Goal: Task Accomplishment & Management: Manage account settings

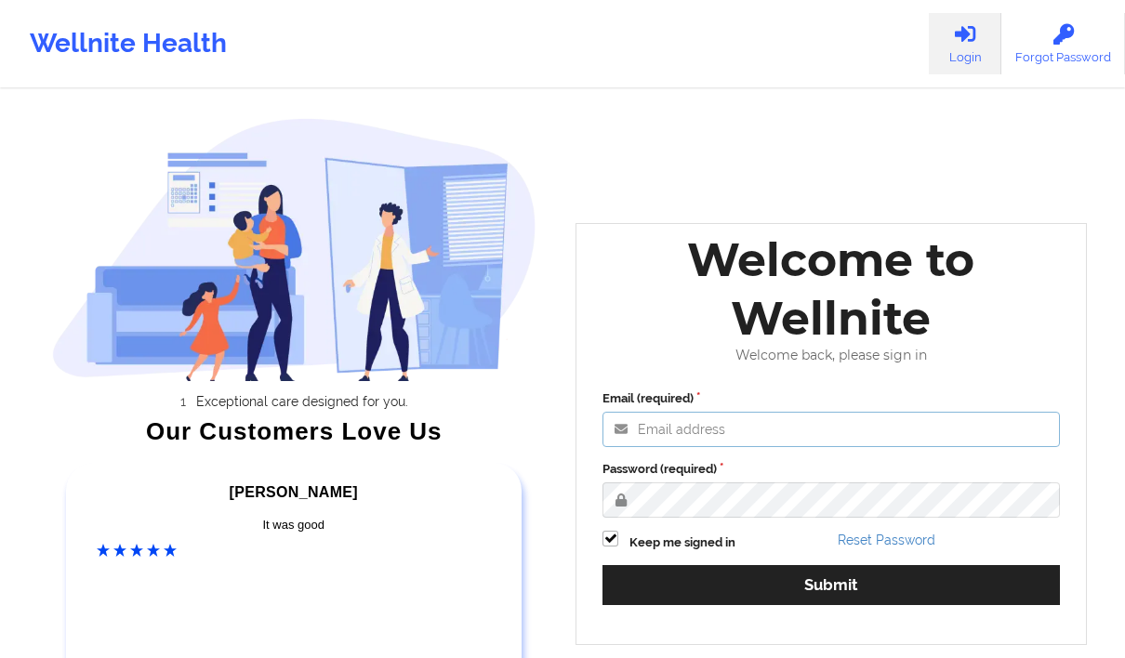
click at [691, 431] on input "Email (required)" at bounding box center [830, 429] width 457 height 35
type input "[EMAIL_ADDRESS][DOMAIN_NAME]"
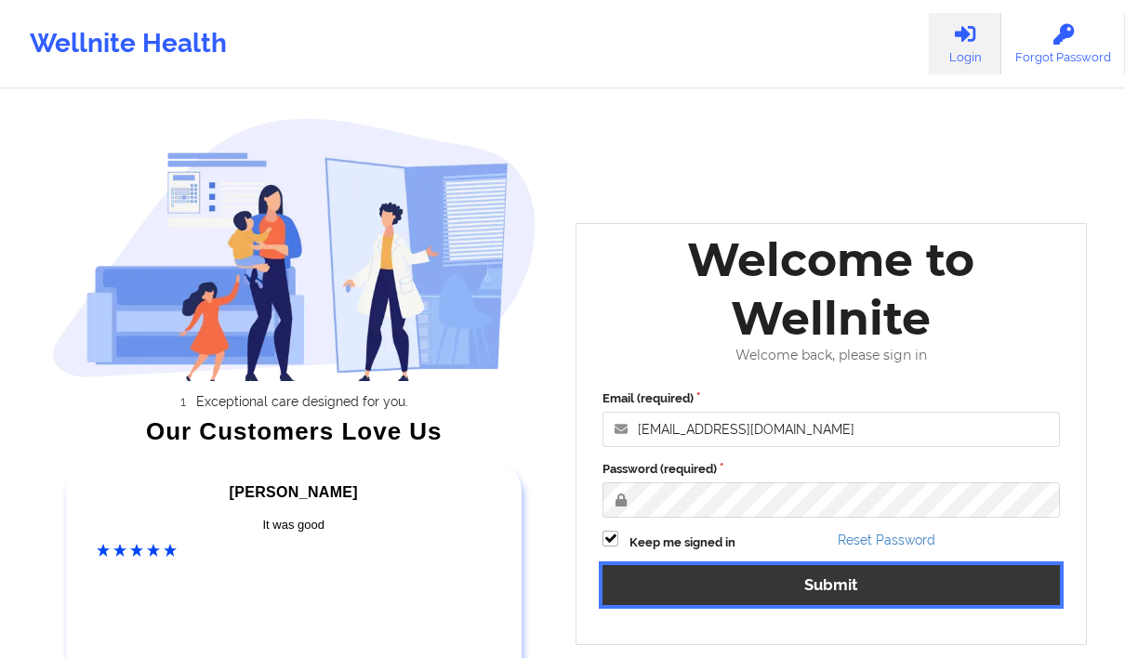
click at [808, 576] on button "Submit" at bounding box center [830, 585] width 457 height 40
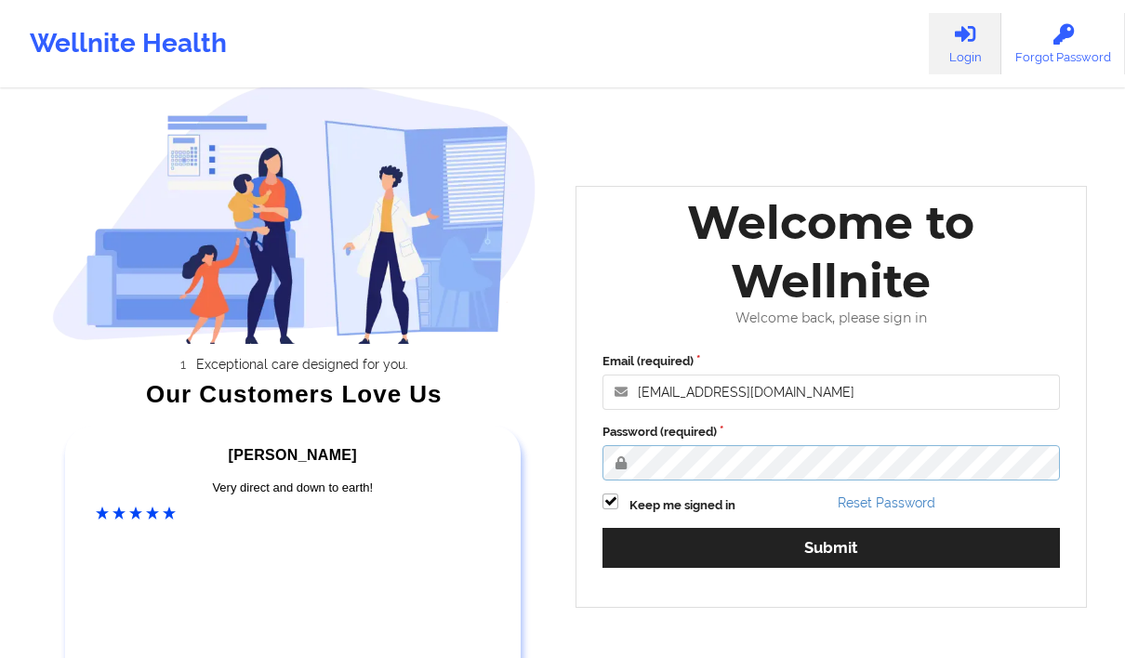
scroll to position [124, 0]
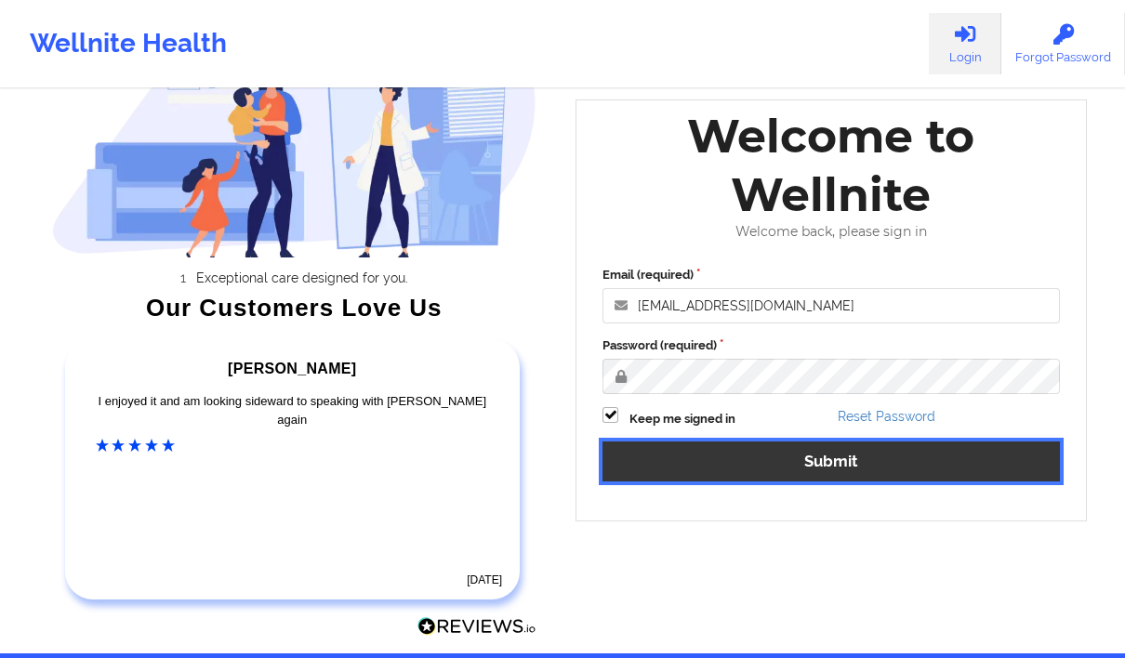
click at [988, 454] on button "Submit" at bounding box center [830, 462] width 457 height 40
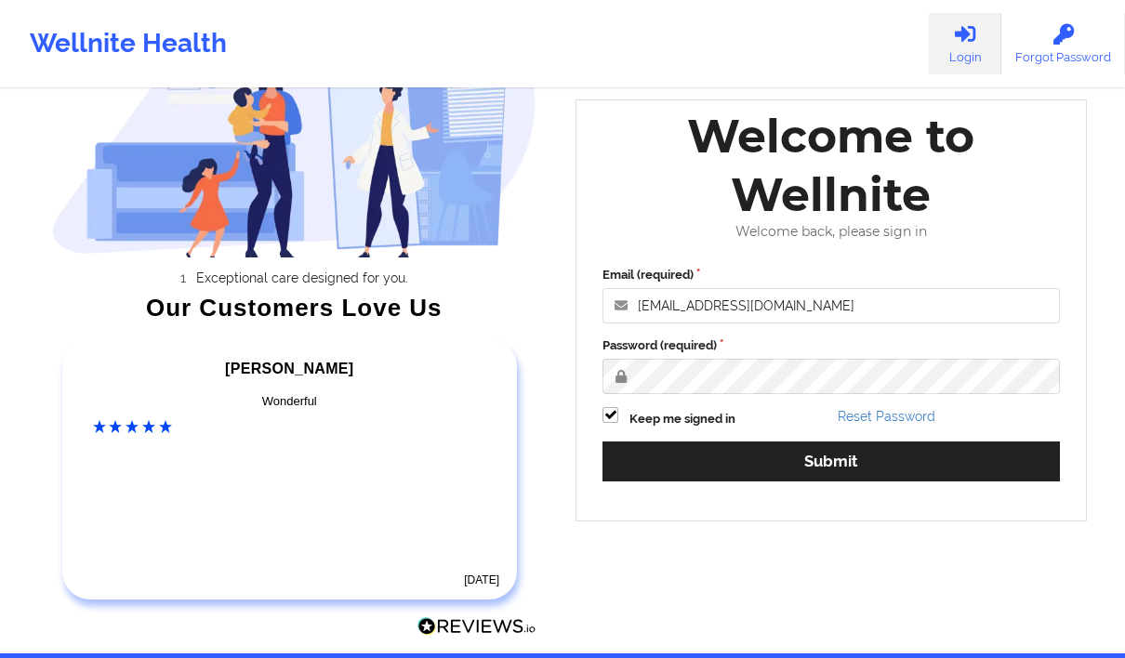
click at [934, 498] on div "Email (required) [EMAIL_ADDRESS][DOMAIN_NAME] Password (required) Keep me signe…" at bounding box center [830, 380] width 483 height 255
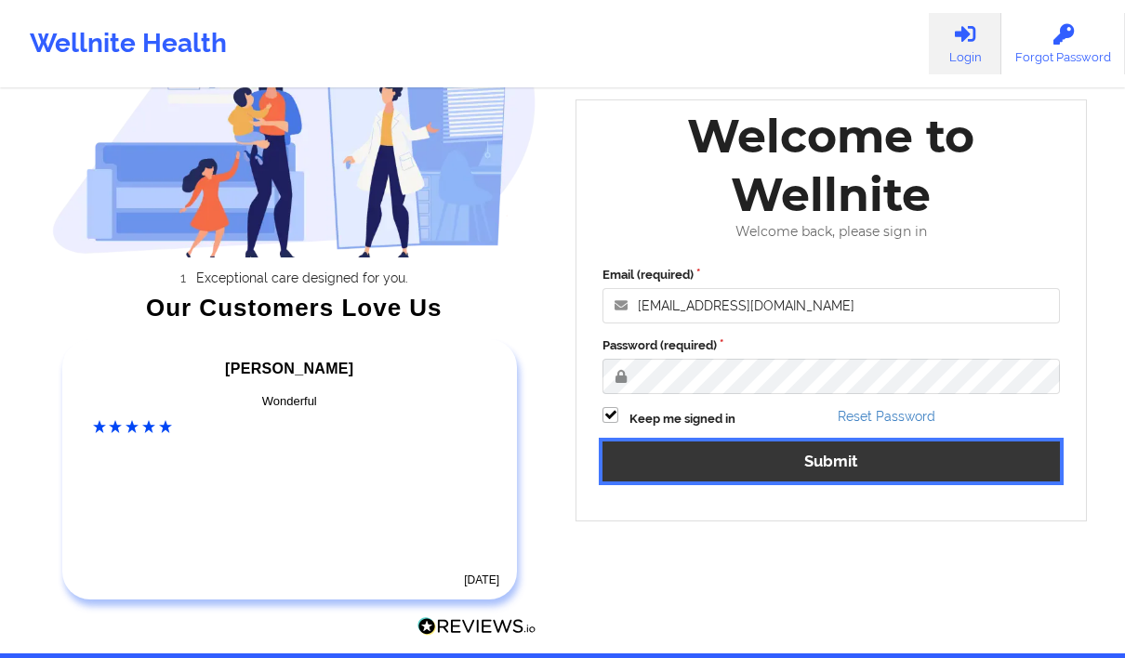
click at [911, 463] on button "Submit" at bounding box center [830, 462] width 457 height 40
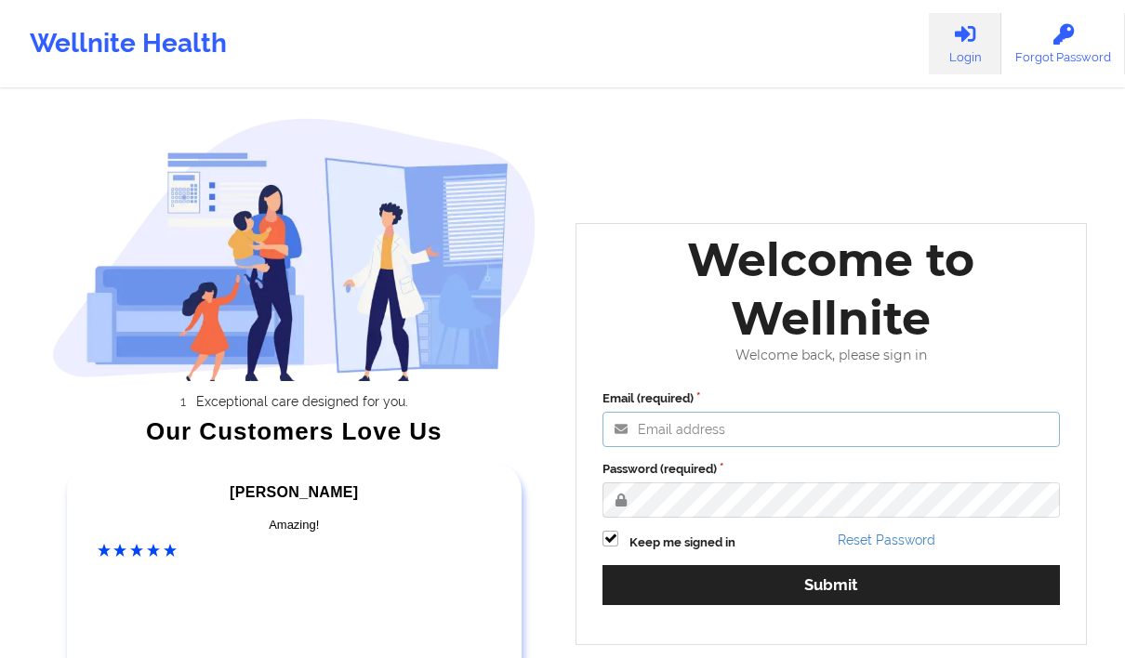
click at [649, 429] on input "Email (required)" at bounding box center [830, 429] width 457 height 35
type input "[EMAIL_ADDRESS][DOMAIN_NAME]"
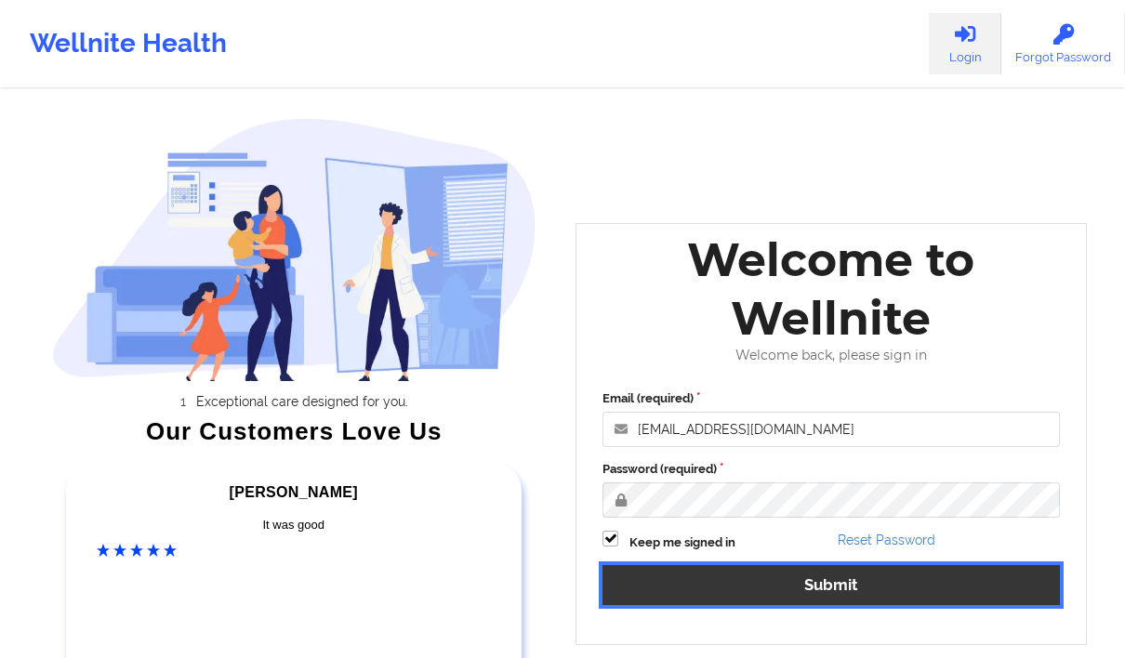
click at [690, 578] on button "Submit" at bounding box center [830, 585] width 457 height 40
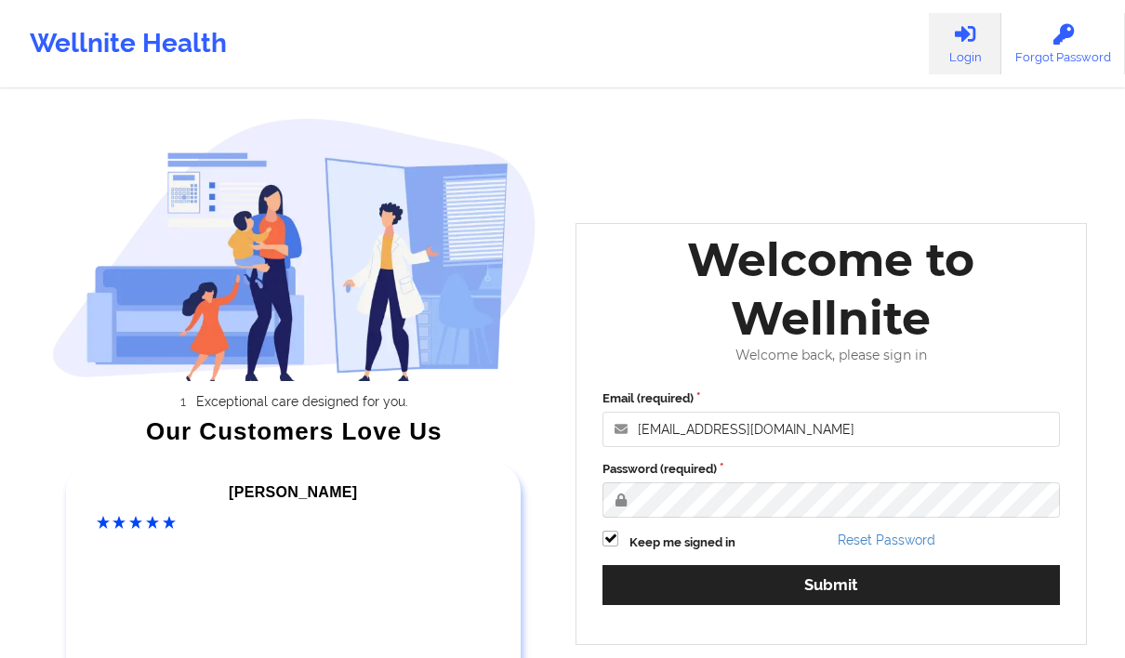
click at [1073, 642] on div "Welcome to Wellnite Welcome back, please sign in Email (required) beverlysolomo…" at bounding box center [830, 433] width 511 height 421
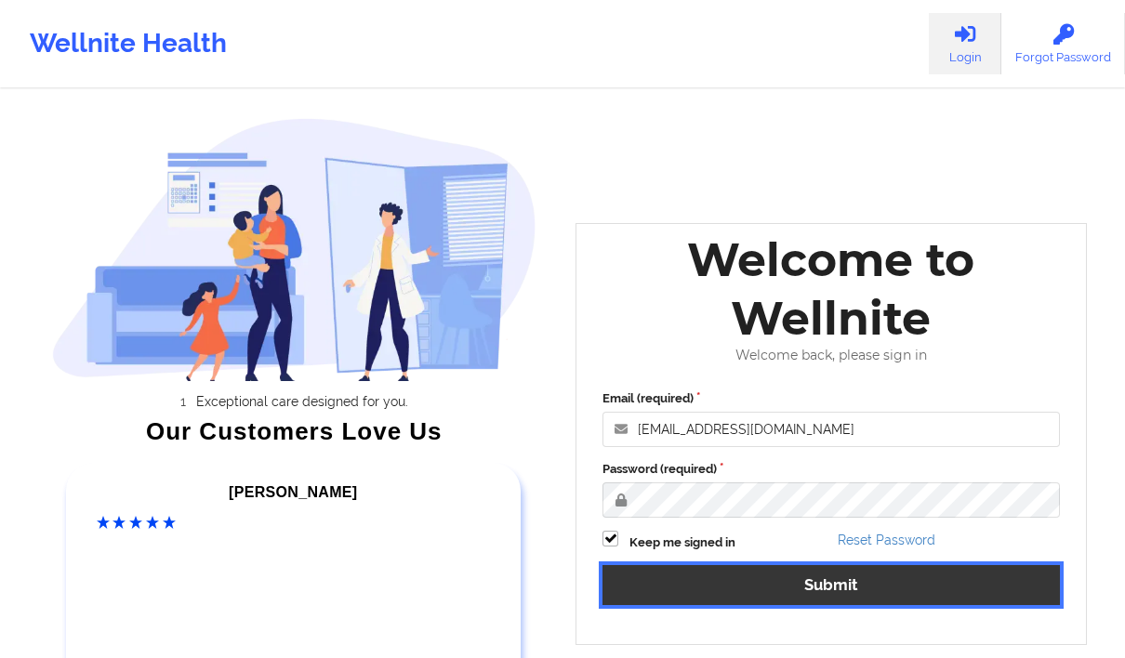
click at [855, 591] on button "Submit" at bounding box center [830, 585] width 457 height 40
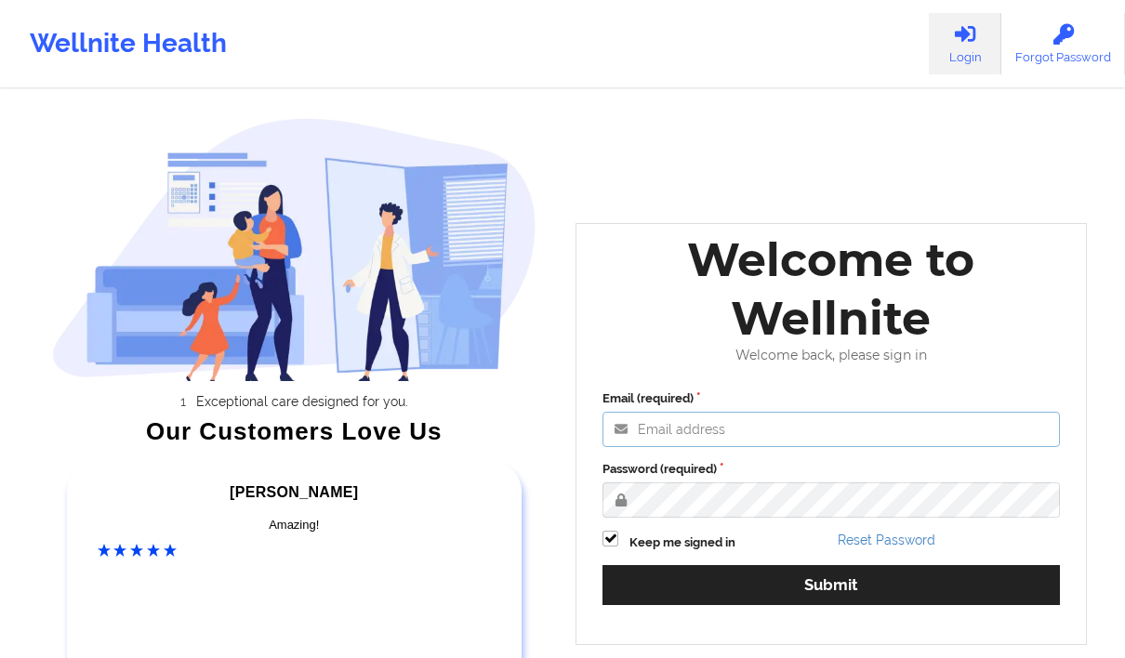
click at [687, 427] on input "Email (required)" at bounding box center [830, 429] width 457 height 35
type input "[EMAIL_ADDRESS][DOMAIN_NAME]"
